Goal: Task Accomplishment & Management: Use online tool/utility

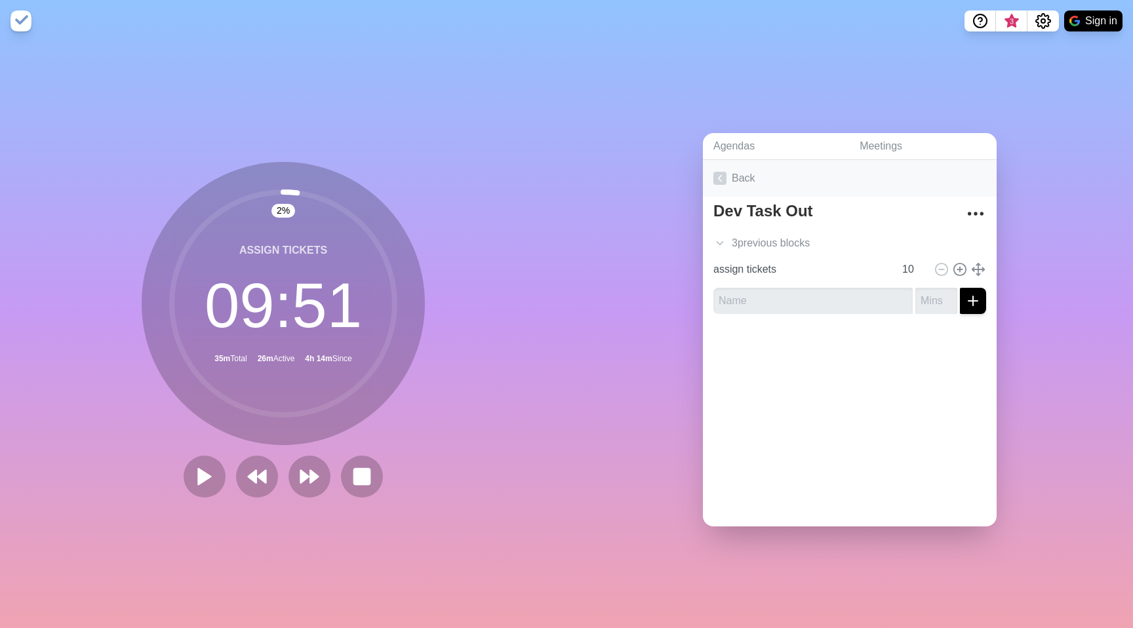
click at [705, 178] on link "Back" at bounding box center [850, 178] width 294 height 37
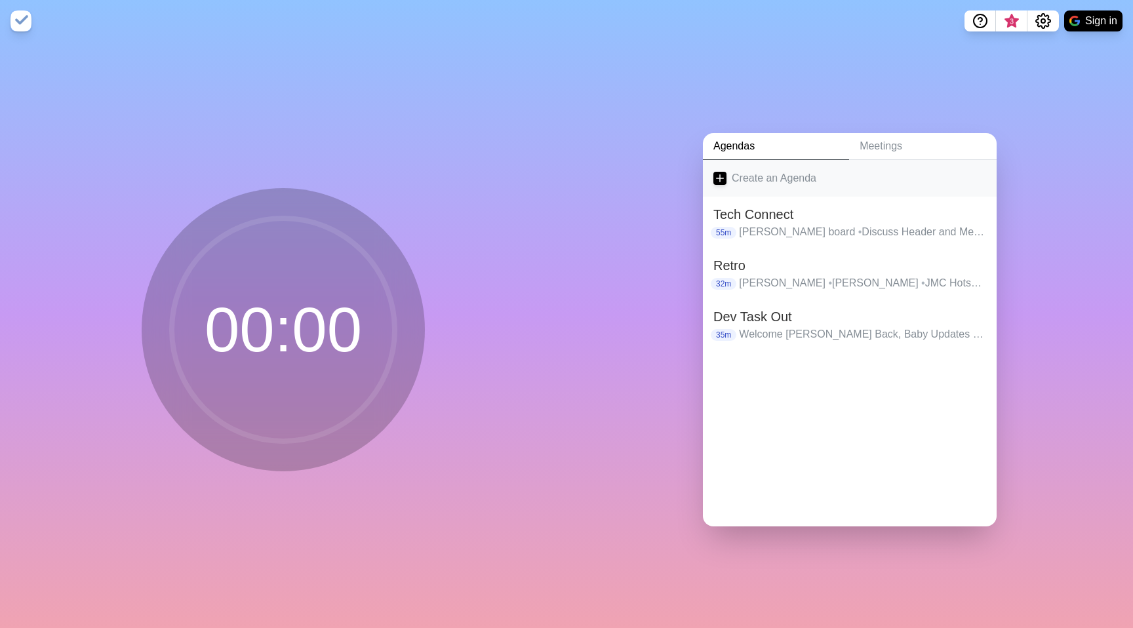
click at [777, 176] on link "Create an Agenda" at bounding box center [850, 178] width 294 height 37
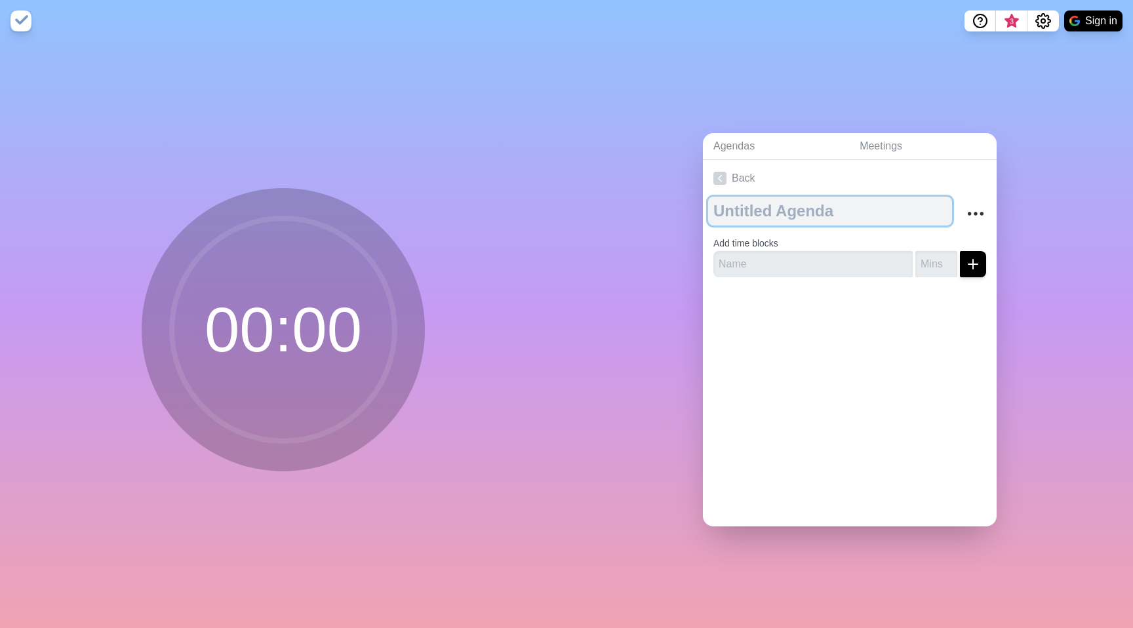
click at [776, 218] on textarea at bounding box center [830, 211] width 244 height 29
type textarea "Web Coachmarks"
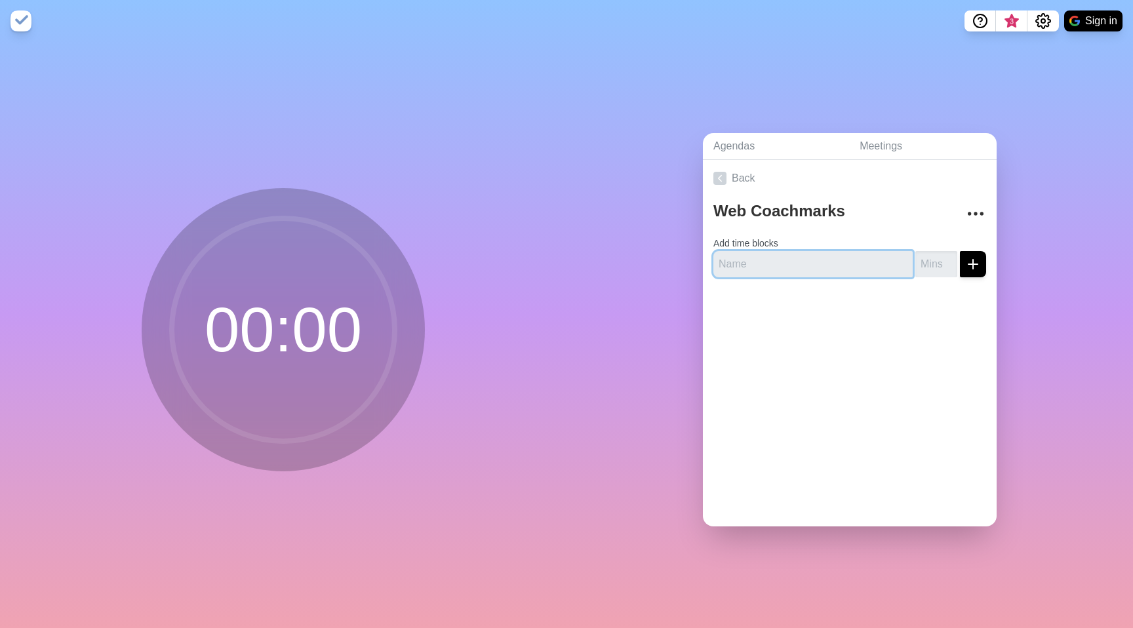
click at [801, 258] on input "text" at bounding box center [812, 264] width 199 height 26
type input "Cover Header Remote"
click at [960, 251] on button "submit" at bounding box center [973, 264] width 26 height 26
type input "1"
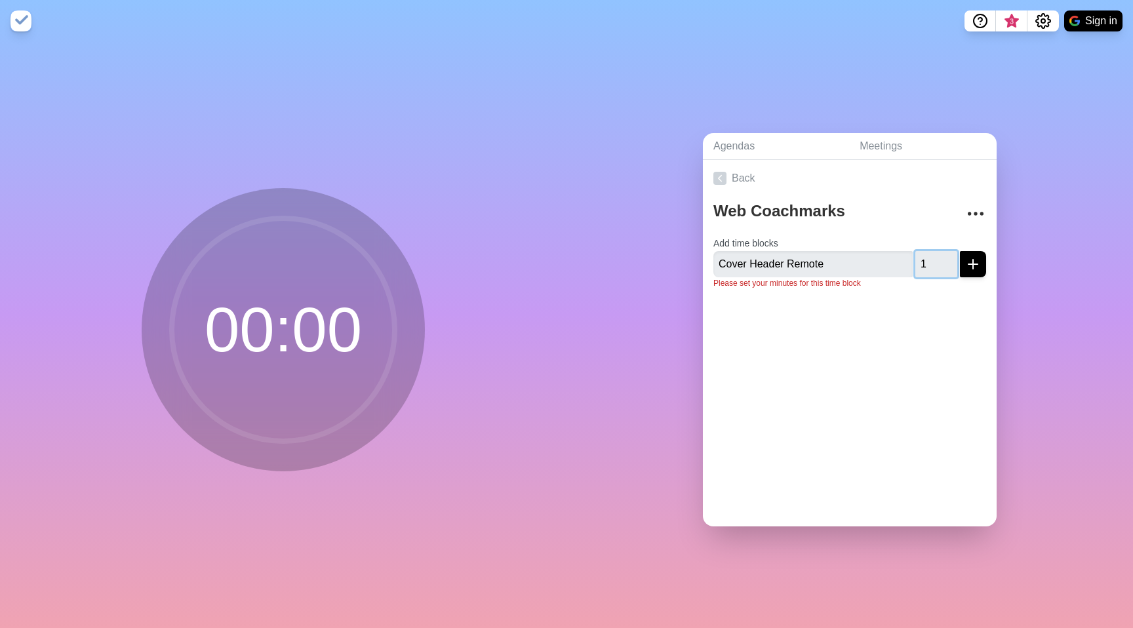
click at [960, 251] on button "submit" at bounding box center [973, 264] width 26 height 26
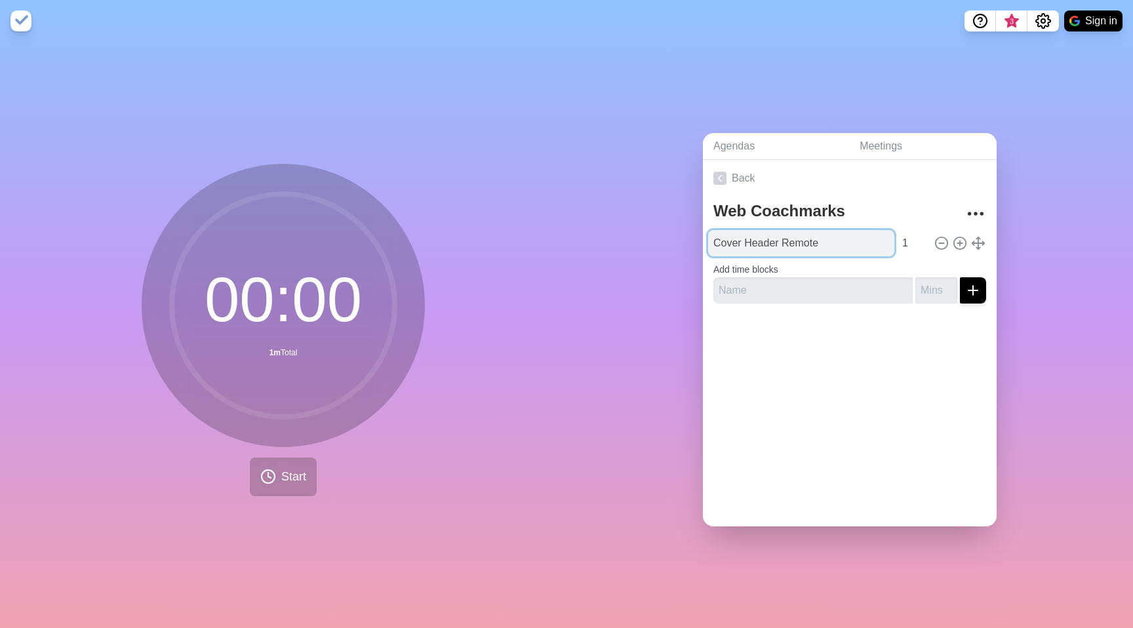
click at [870, 237] on input "Cover Header Remote" at bounding box center [801, 243] width 186 height 26
type input "Cover Header Remote Readme"
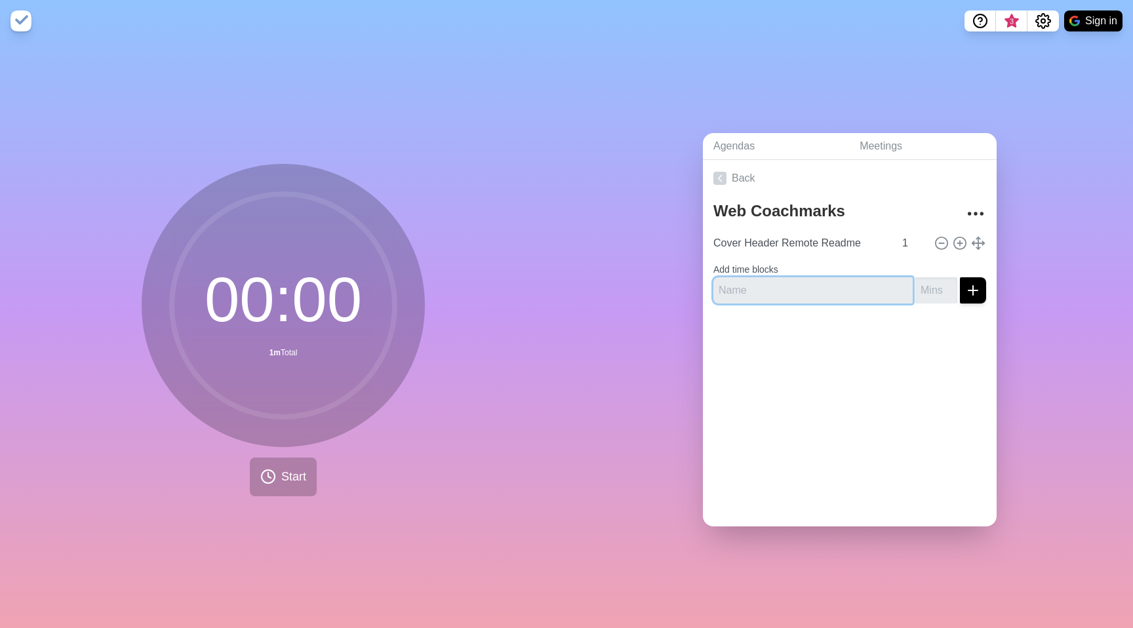
click at [765, 279] on input "text" at bounding box center [812, 290] width 199 height 26
type input "Demo Functionality of"
